Goal: Navigation & Orientation: Find specific page/section

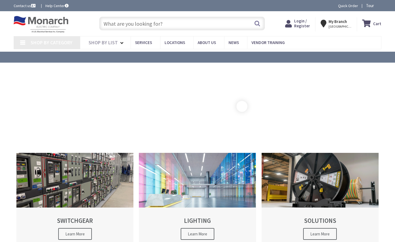
type input "[GEOGRAPHIC_DATA][STREET_ADDRESS][PERSON_NAME][GEOGRAPHIC_DATA]"
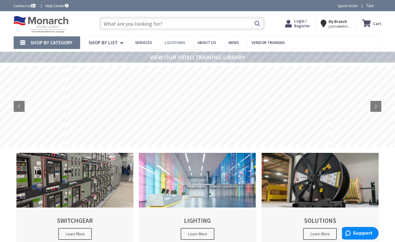
click at [177, 42] on span "Locations" at bounding box center [175, 42] width 21 height 5
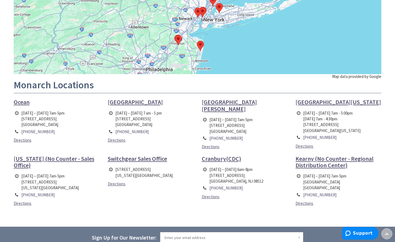
scroll to position [114, 0]
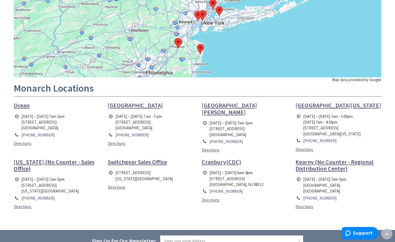
click at [395, 86] on html "For screen-reader mode - click the first button of the website Accessibility Sc…" at bounding box center [197, 121] width 395 height 470
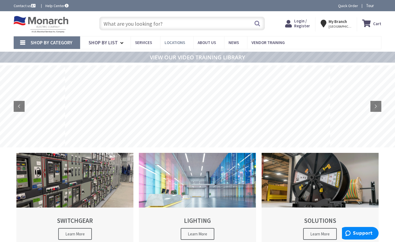
click at [183, 41] on span "Locations" at bounding box center [175, 42] width 21 height 5
